Goal: Task Accomplishment & Management: Use online tool/utility

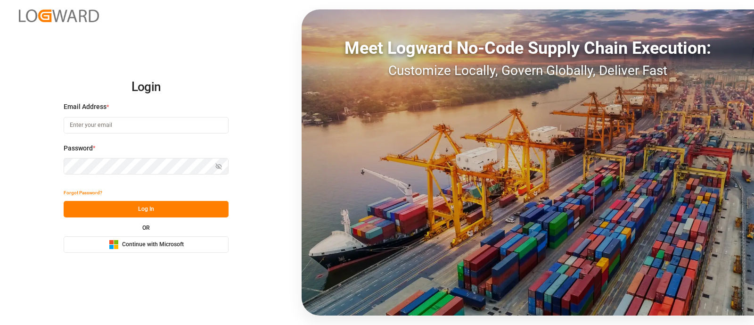
click at [163, 237] on button "Microsoft Logo Continue with Microsoft" at bounding box center [146, 244] width 165 height 16
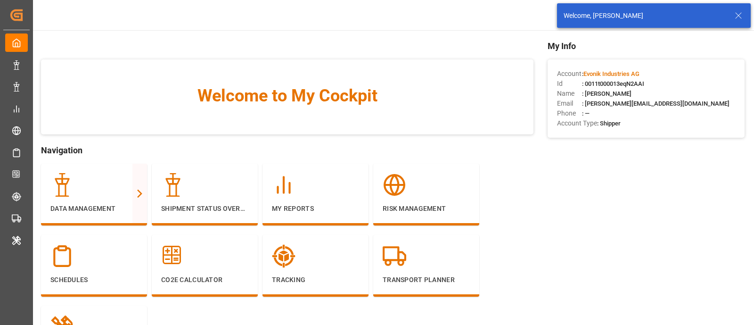
click at [735, 17] on icon at bounding box center [738, 15] width 11 height 11
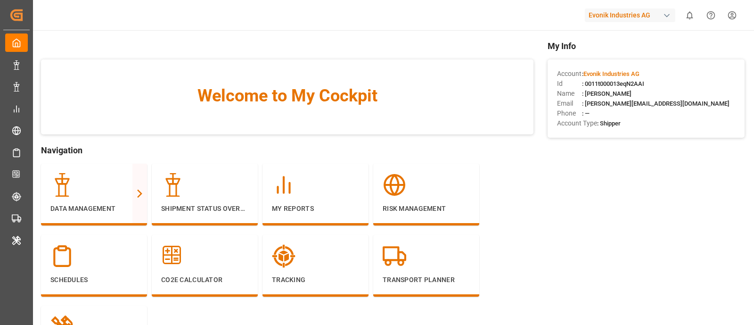
click at [665, 11] on div "button" at bounding box center [666, 15] width 9 height 9
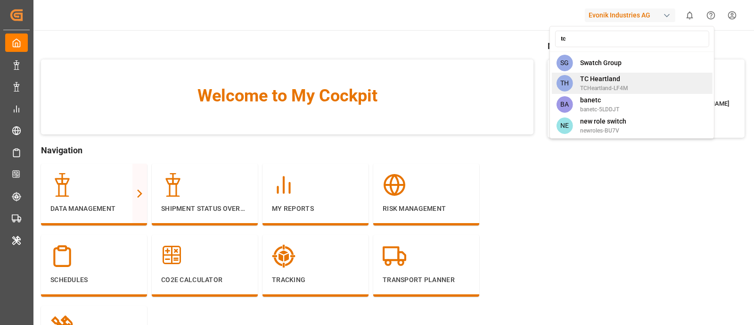
type input "tc"
click at [648, 78] on div "TH TC Heartland TCHeartland-LF4M" at bounding box center [631, 83] width 161 height 21
